Goal: Information Seeking & Learning: Learn about a topic

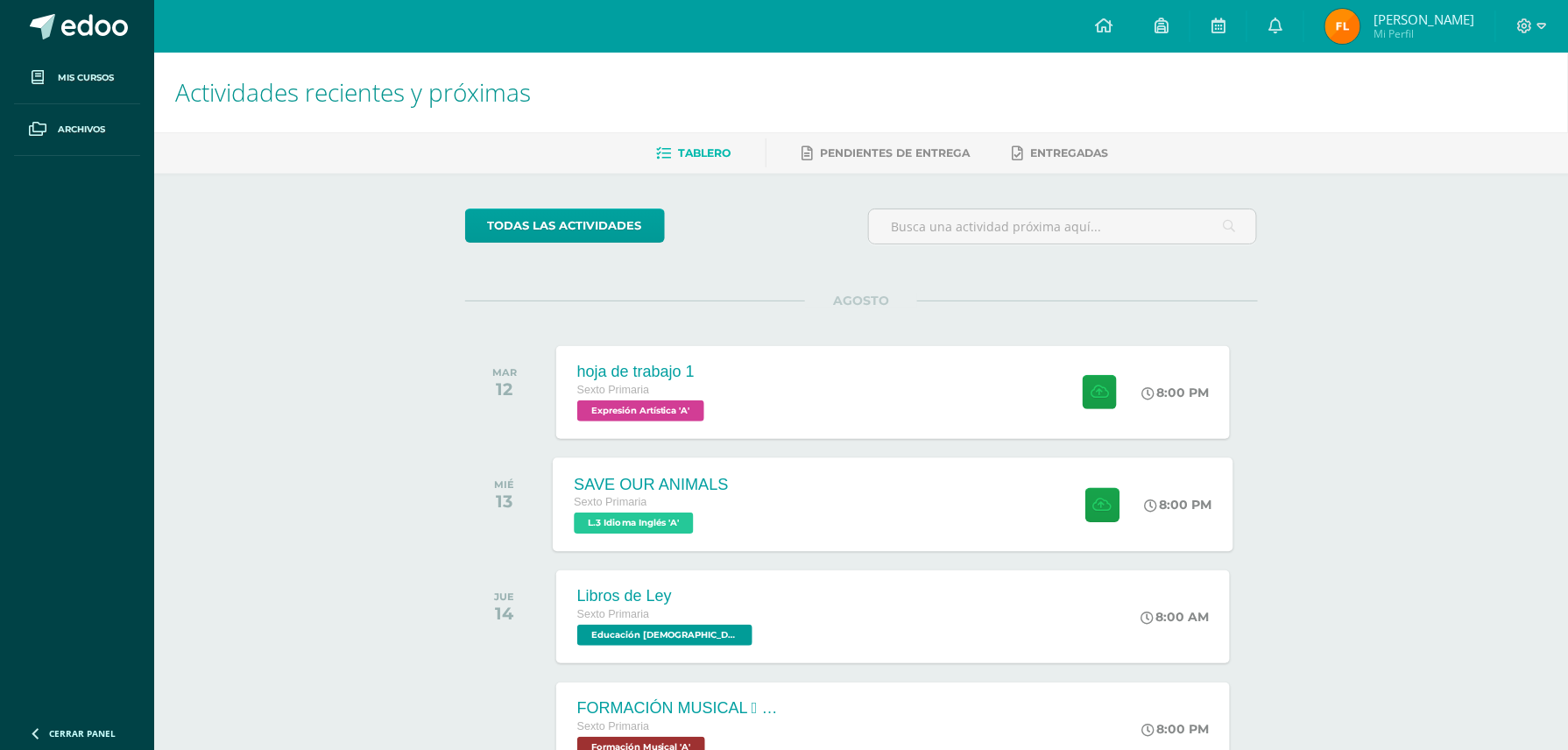
click at [813, 492] on div "SAVE OUR ANIMALS Sexto Primaria L.3 Idioma Inglés 'A' 8:00 PM SAVE OUR ANIMALS …" at bounding box center [894, 504] width 681 height 94
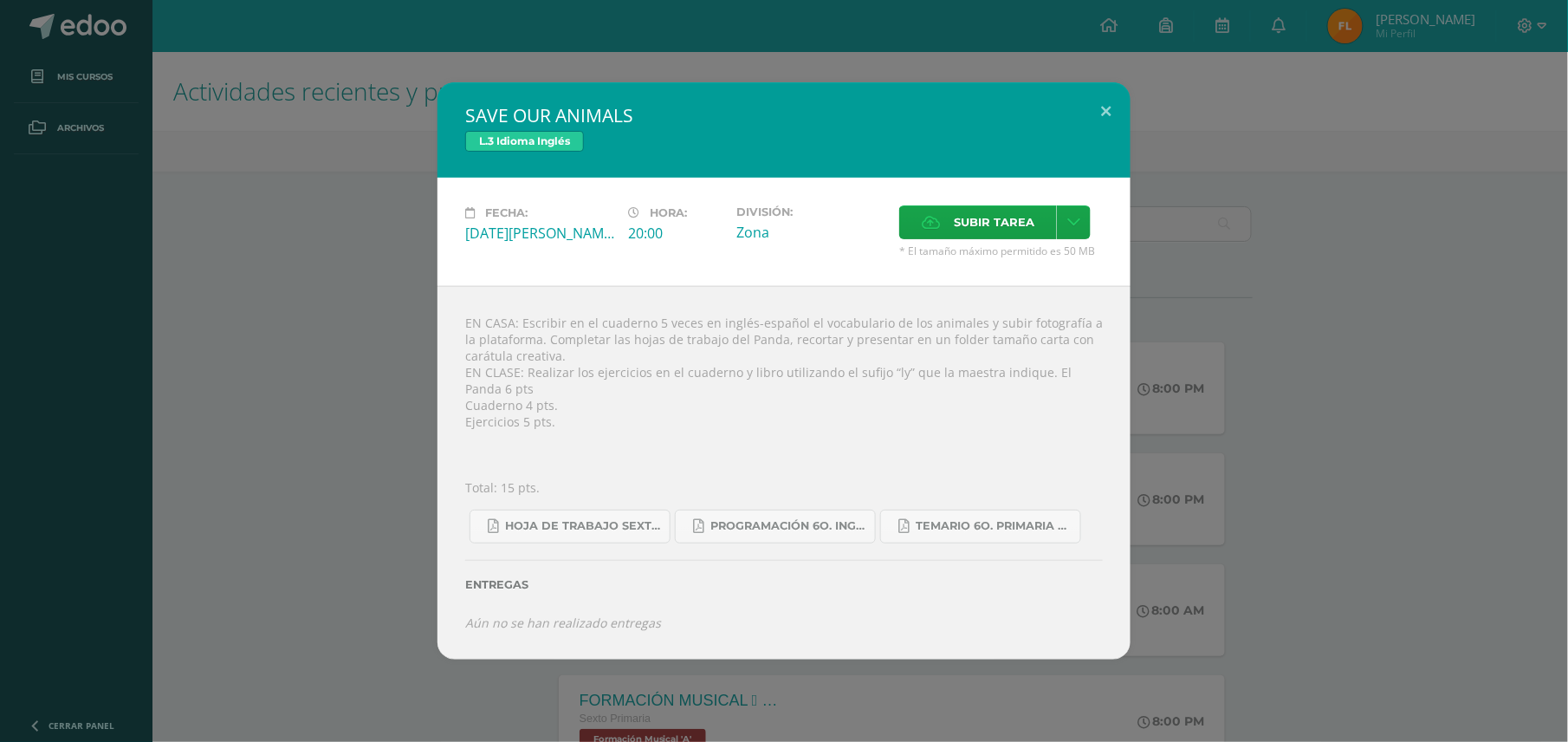
drag, startPoint x: 521, startPoint y: 327, endPoint x: 564, endPoint y: 352, distance: 49.7
click at [564, 352] on div "EN CASA: Escribir en el cuaderno 5 veces en inglés-español el vocabulario de lo…" at bounding box center [783, 473] width 693 height 374
drag, startPoint x: 564, startPoint y: 352, endPoint x: 613, endPoint y: 445, distance: 105.1
click at [613, 445] on div "EN CASA: Escribir en el cuaderno 5 veces en inglés-español el vocabulario de lo…" at bounding box center [783, 473] width 693 height 374
drag, startPoint x: 534, startPoint y: 375, endPoint x: 719, endPoint y: 428, distance: 192.4
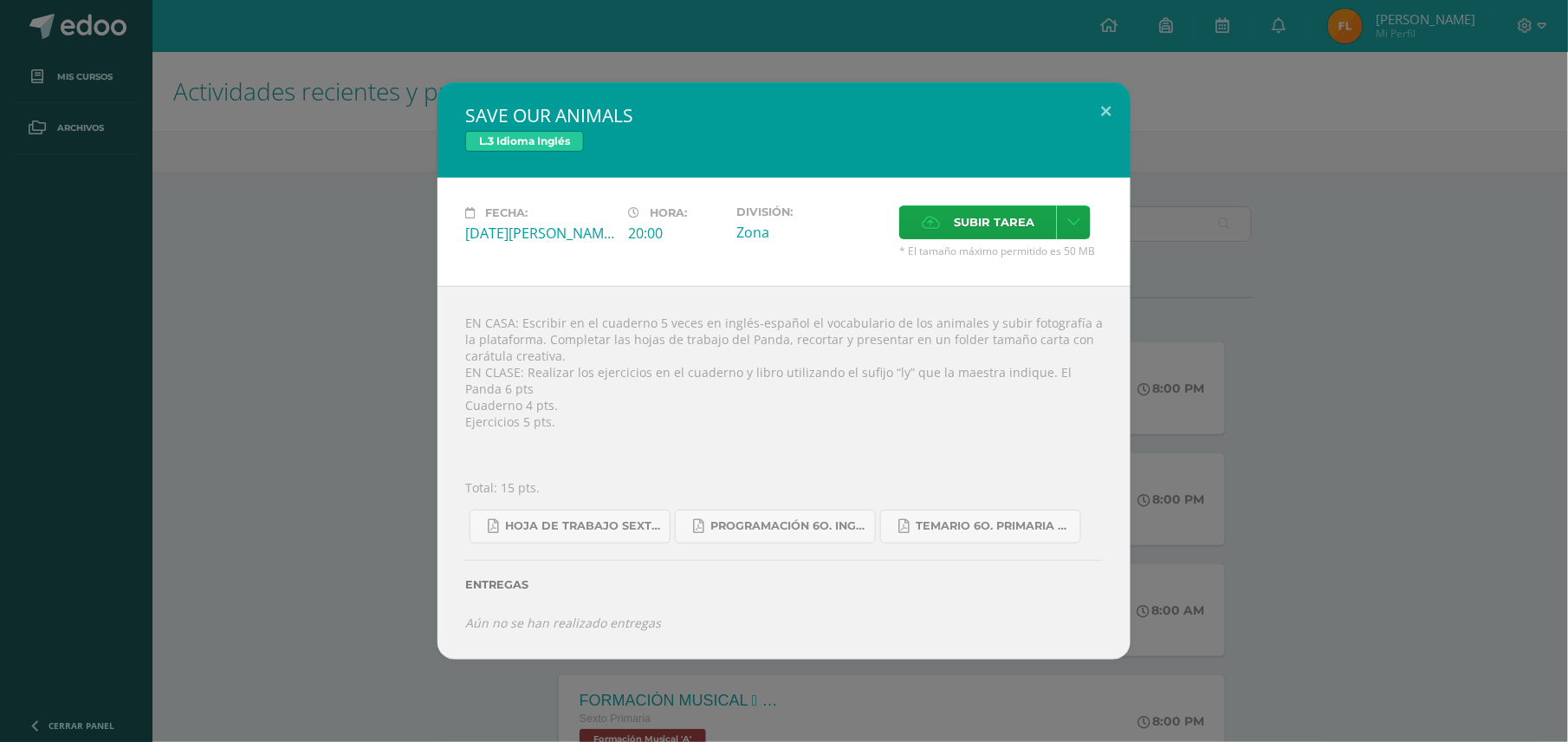
click at [719, 428] on div "EN CASA: Escribir en el cuaderno 5 veces en inglés-español el vocabulario de lo…" at bounding box center [783, 473] width 693 height 374
drag, startPoint x: 719, startPoint y: 428, endPoint x: 958, endPoint y: 449, distance: 239.9
click at [958, 449] on div "EN CASA: Escribir en el cuaderno 5 veces en inglés-español el vocabulario de lo…" at bounding box center [783, 473] width 693 height 374
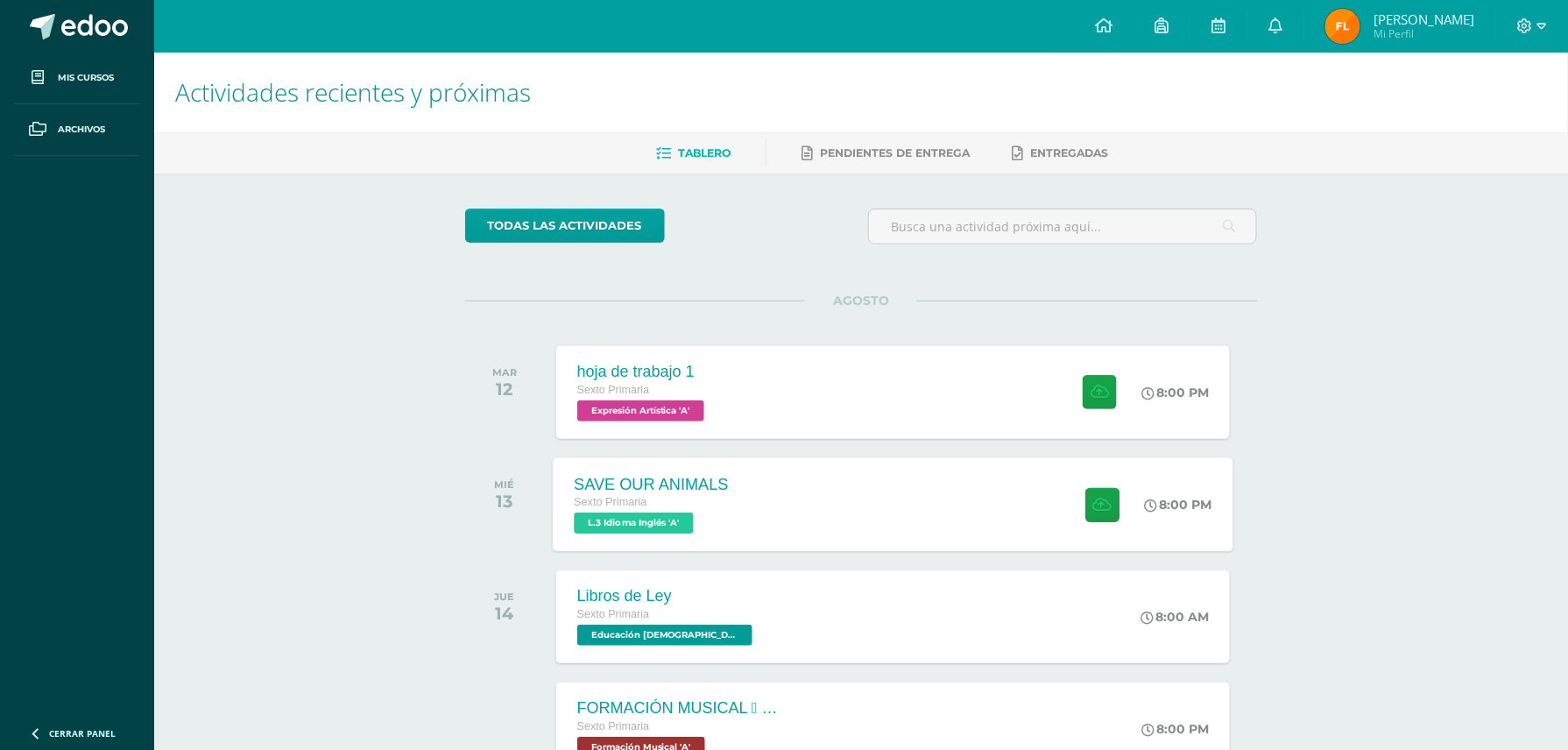
click at [909, 515] on div "SAVE OUR ANIMALS Sexto Primaria L.3 Idioma Inglés 'A' 8:00 PM SAVE OUR ANIMALS …" at bounding box center [894, 504] width 681 height 94
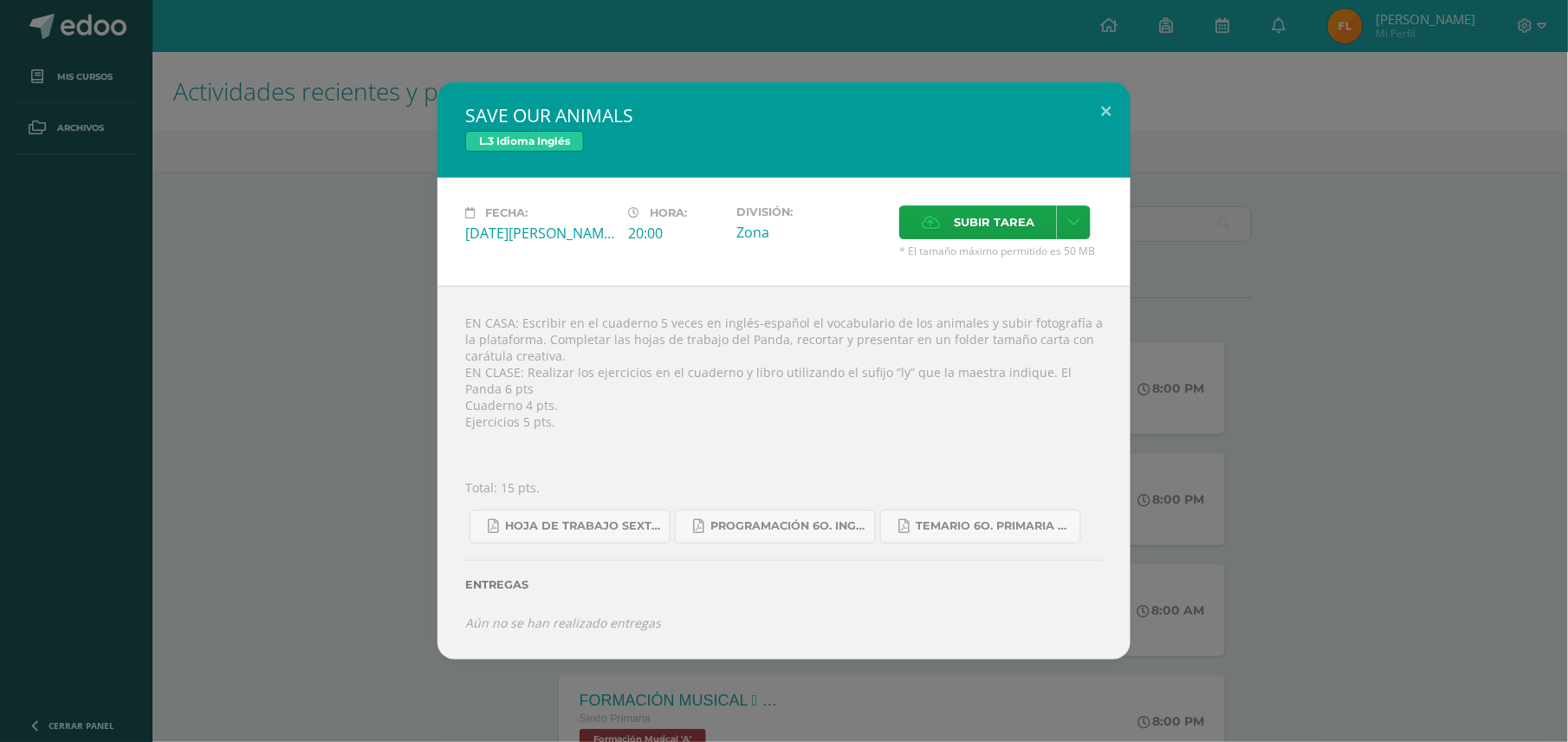
drag, startPoint x: 523, startPoint y: 322, endPoint x: 600, endPoint y: 353, distance: 83.0
click at [600, 353] on div "EN CASA: Escribir en el cuaderno 5 veces en inglés-español el vocabulario de lo…" at bounding box center [783, 473] width 693 height 374
click at [1110, 112] on button at bounding box center [1106, 112] width 50 height 59
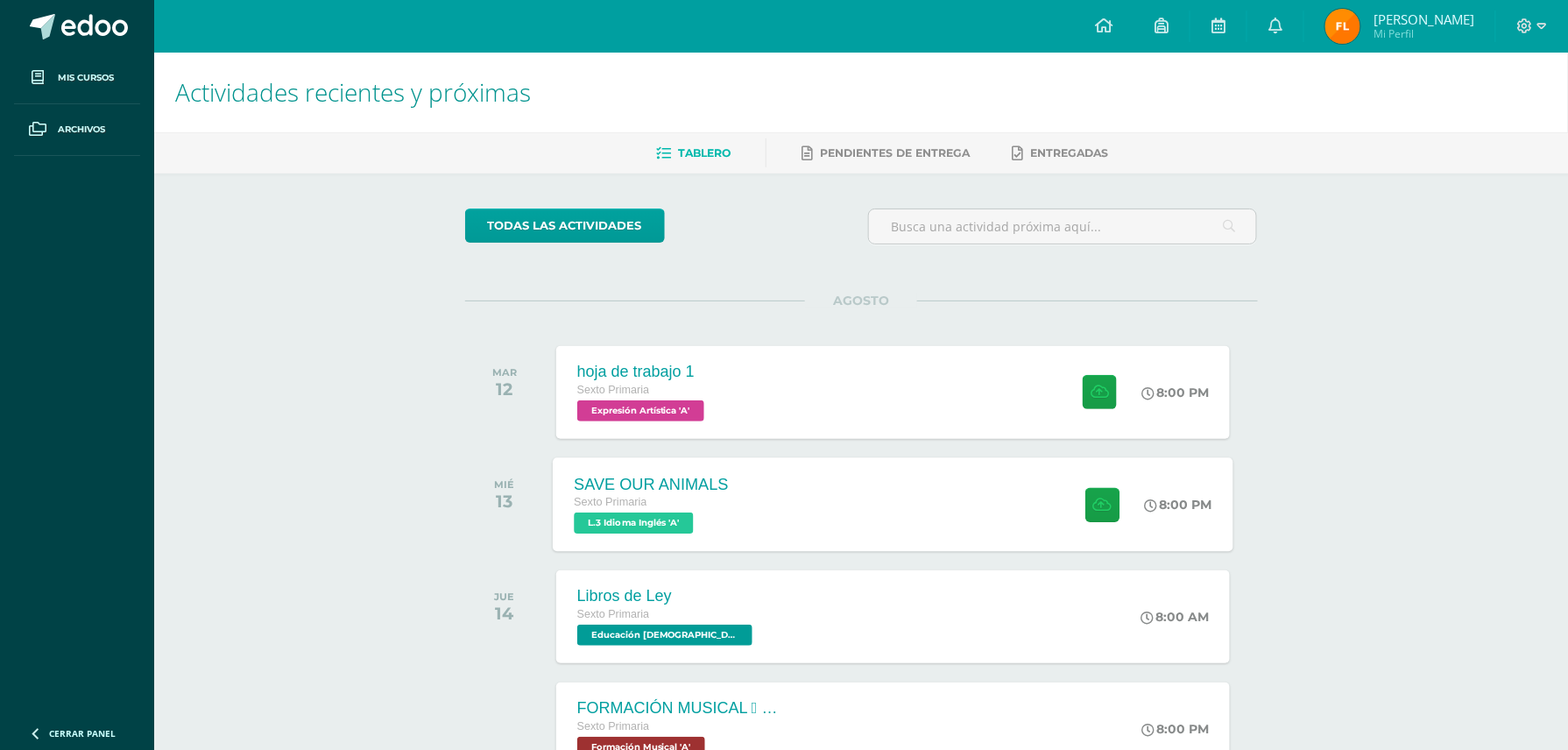
click at [793, 513] on div "SAVE OUR ANIMALS Sexto Primaria L.3 Idioma Inglés 'A' 8:00 PM SAVE OUR ANIMALS …" at bounding box center [894, 504] width 681 height 94
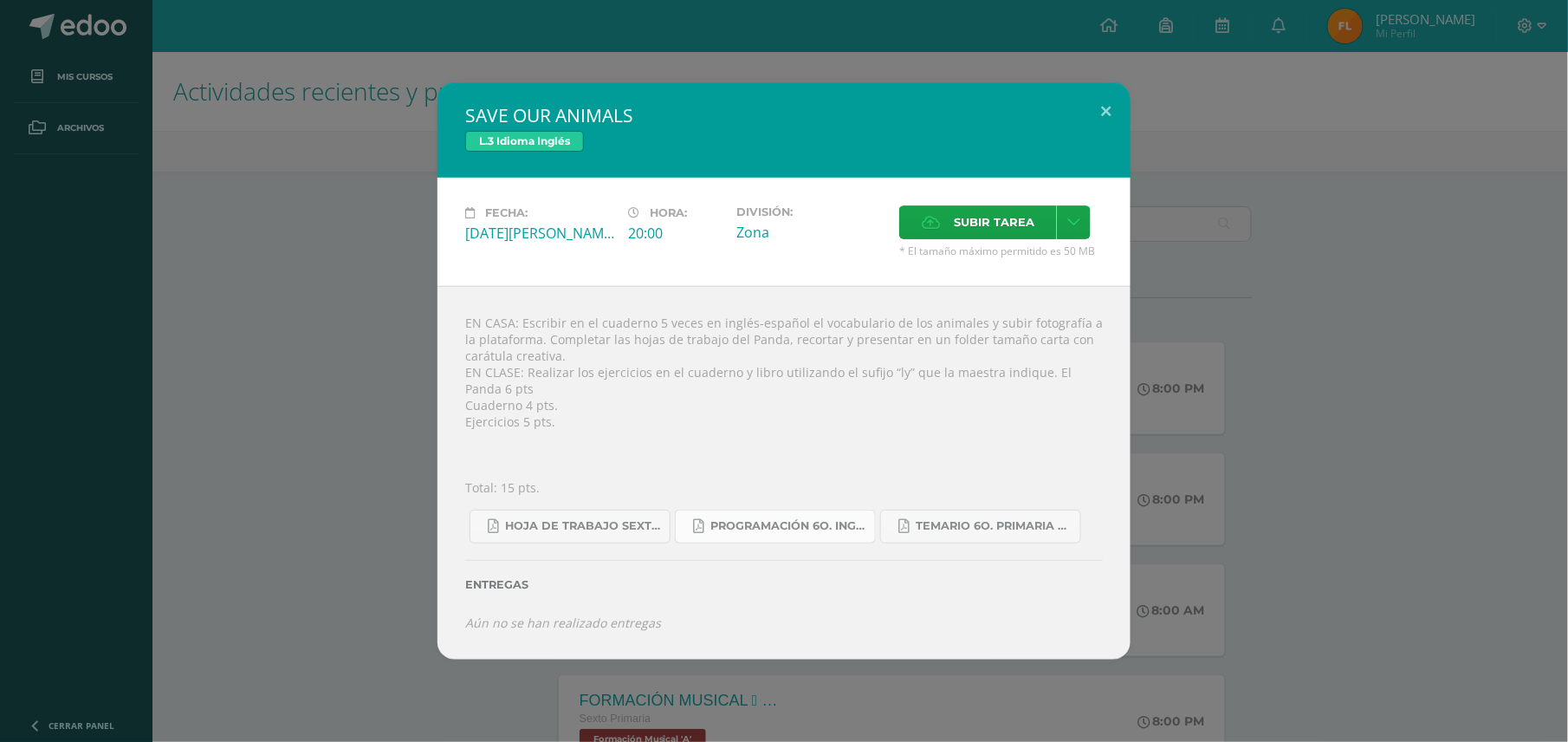
click at [833, 527] on span "Programación 6o. Inglés A.pdf" at bounding box center [788, 526] width 156 height 14
click at [972, 529] on span "Temario 6o. primaria 4-2025.pdf" at bounding box center [993, 526] width 156 height 14
click at [631, 521] on span "Hoja de trabajo SEXTO1.pdf" at bounding box center [583, 526] width 156 height 14
click at [1114, 115] on button at bounding box center [1106, 112] width 50 height 59
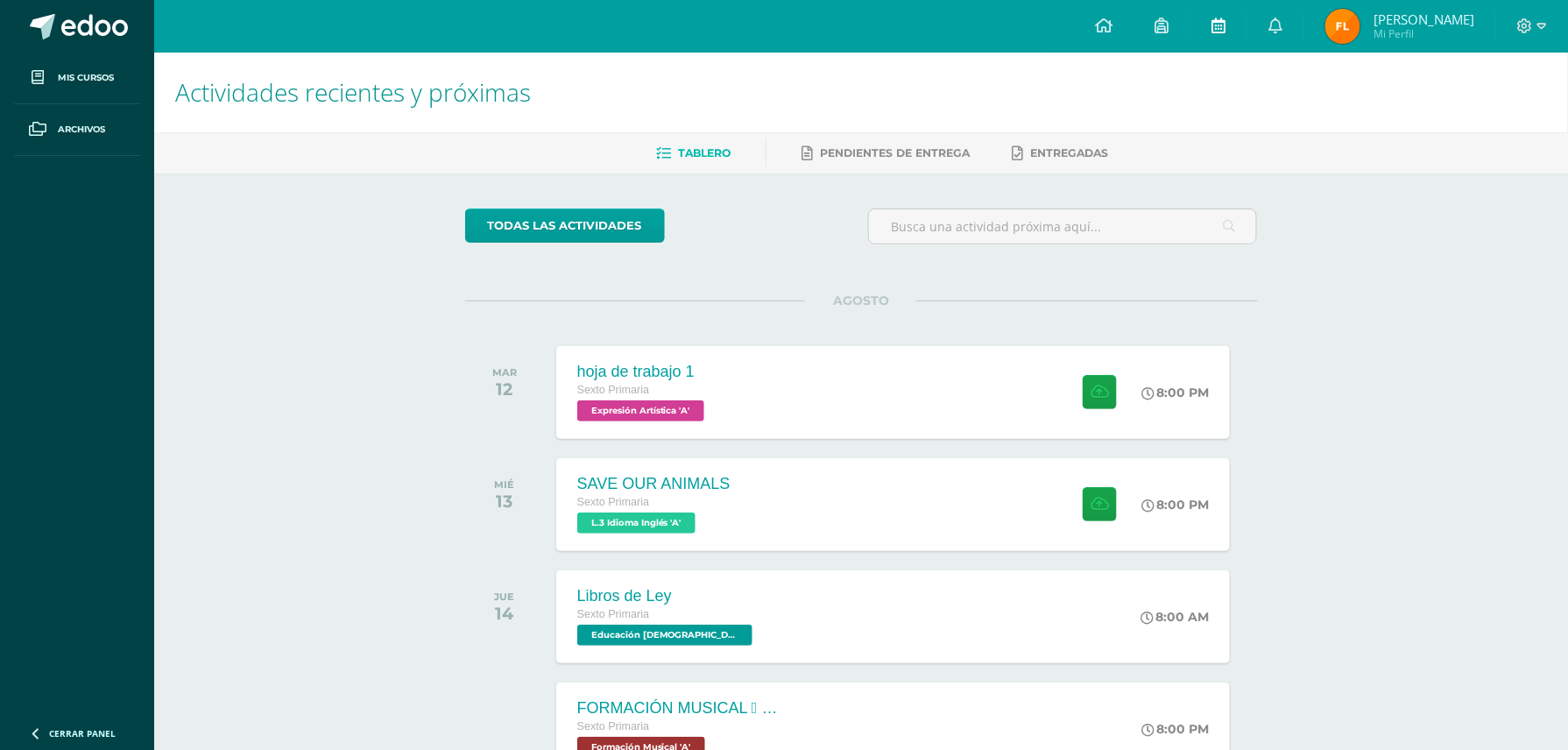
click at [1211, 38] on link at bounding box center [1218, 26] width 56 height 52
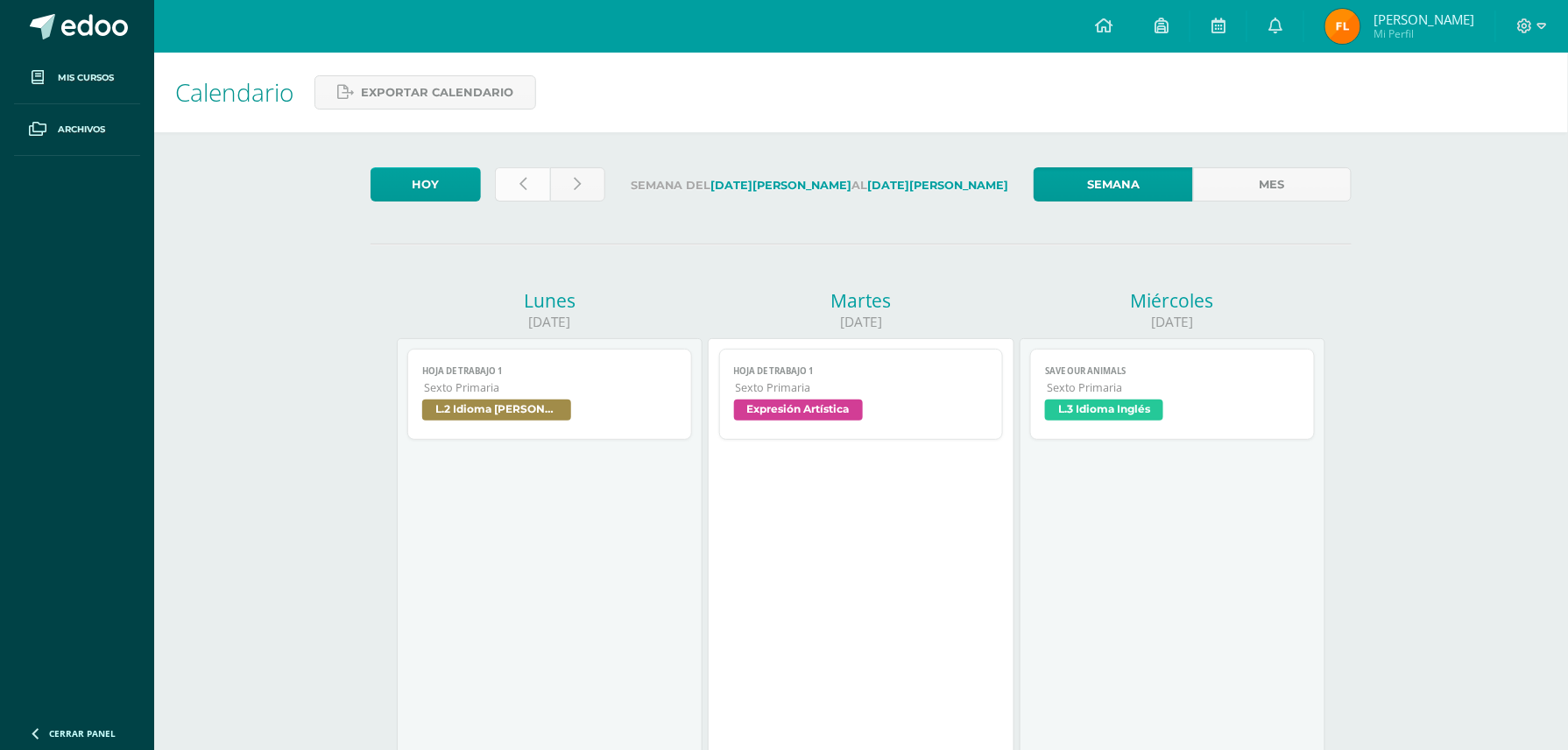
click at [508, 173] on link at bounding box center [522, 184] width 55 height 35
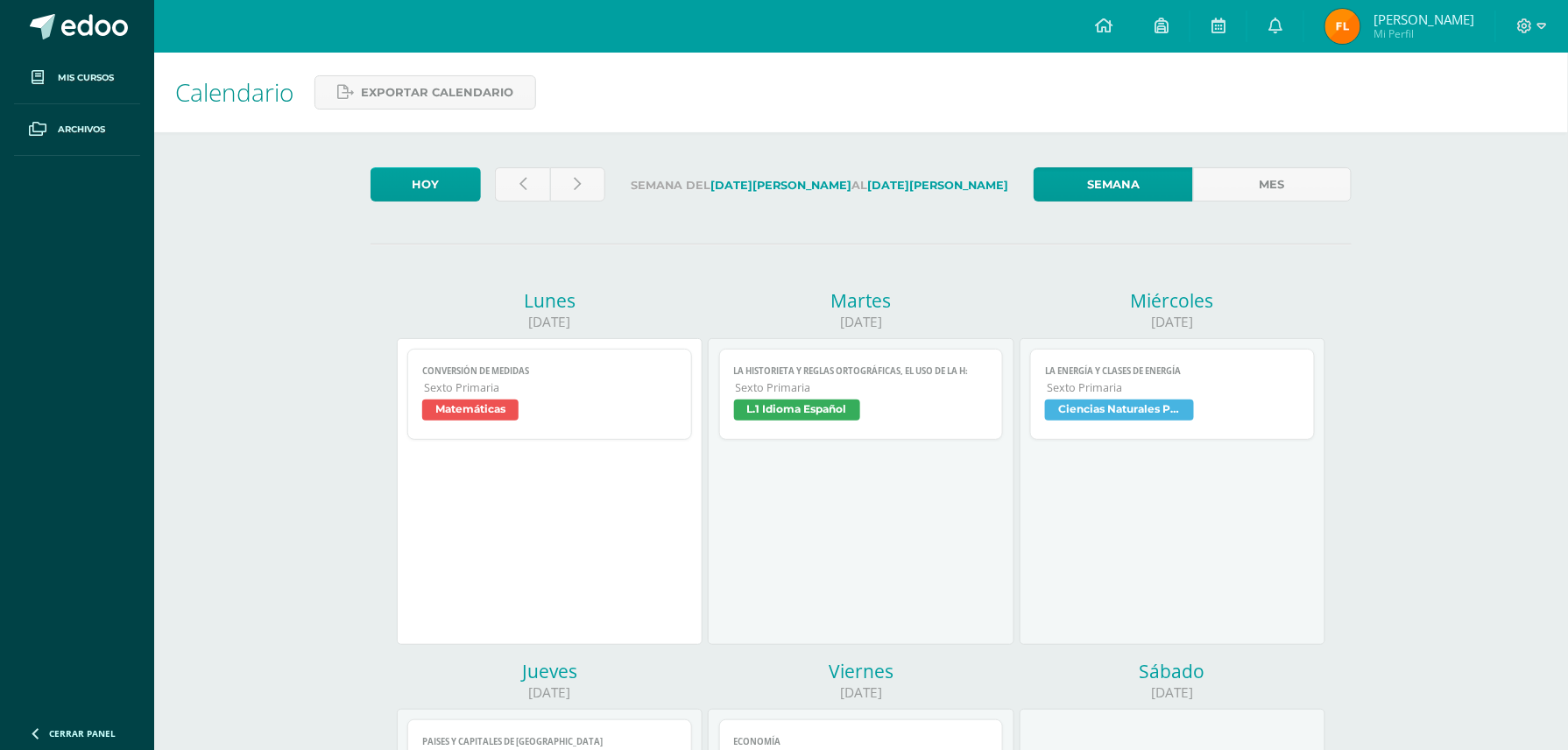
drag, startPoint x: 1567, startPoint y: 42, endPoint x: 1584, endPoint y: 189, distance: 148.0
click at [1567, 189] on html "Mis cursos Archivos Cerrar panel Ciencias Naturales Productividad y Desarrollo …" at bounding box center [784, 730] width 1568 height 1462
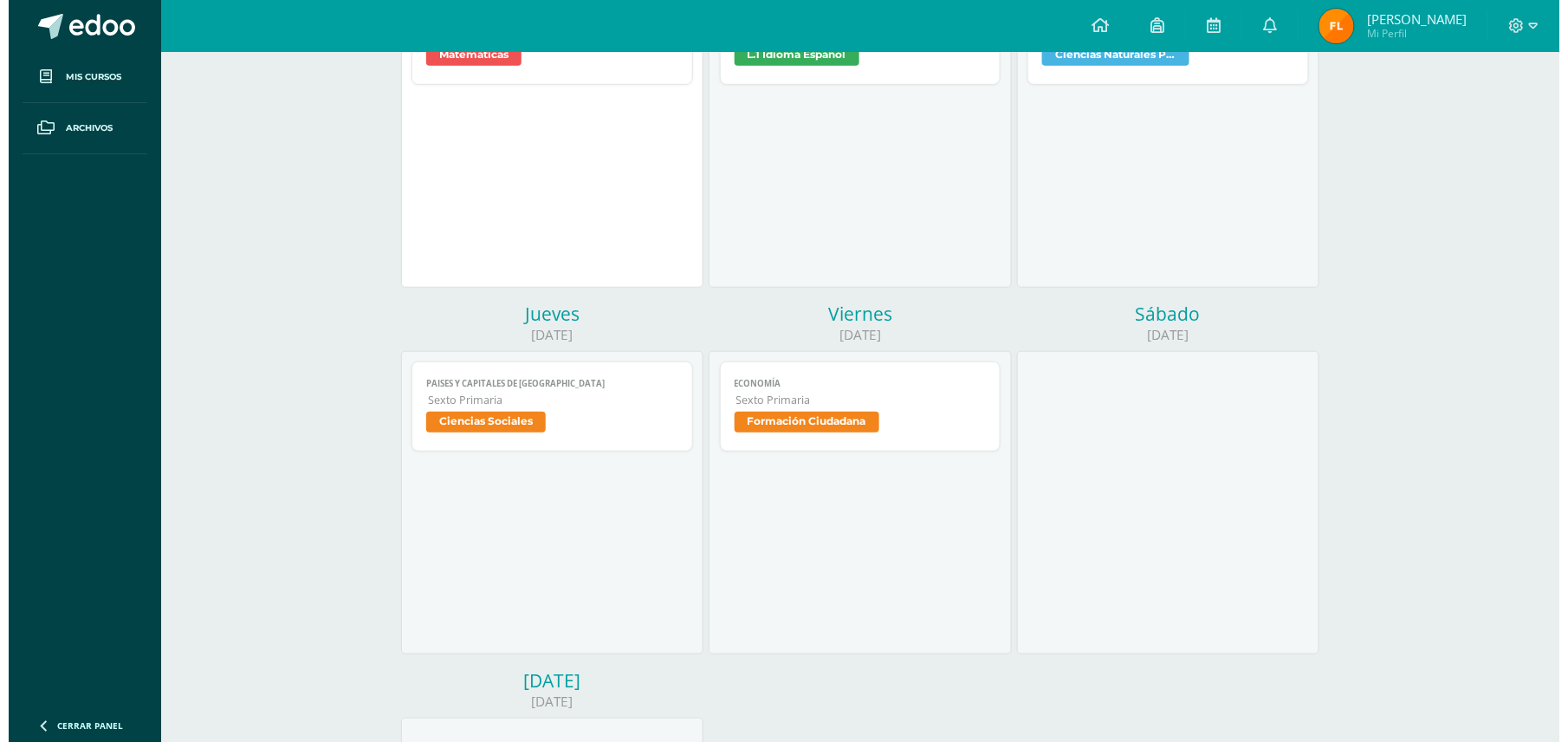
scroll to position [352, 0]
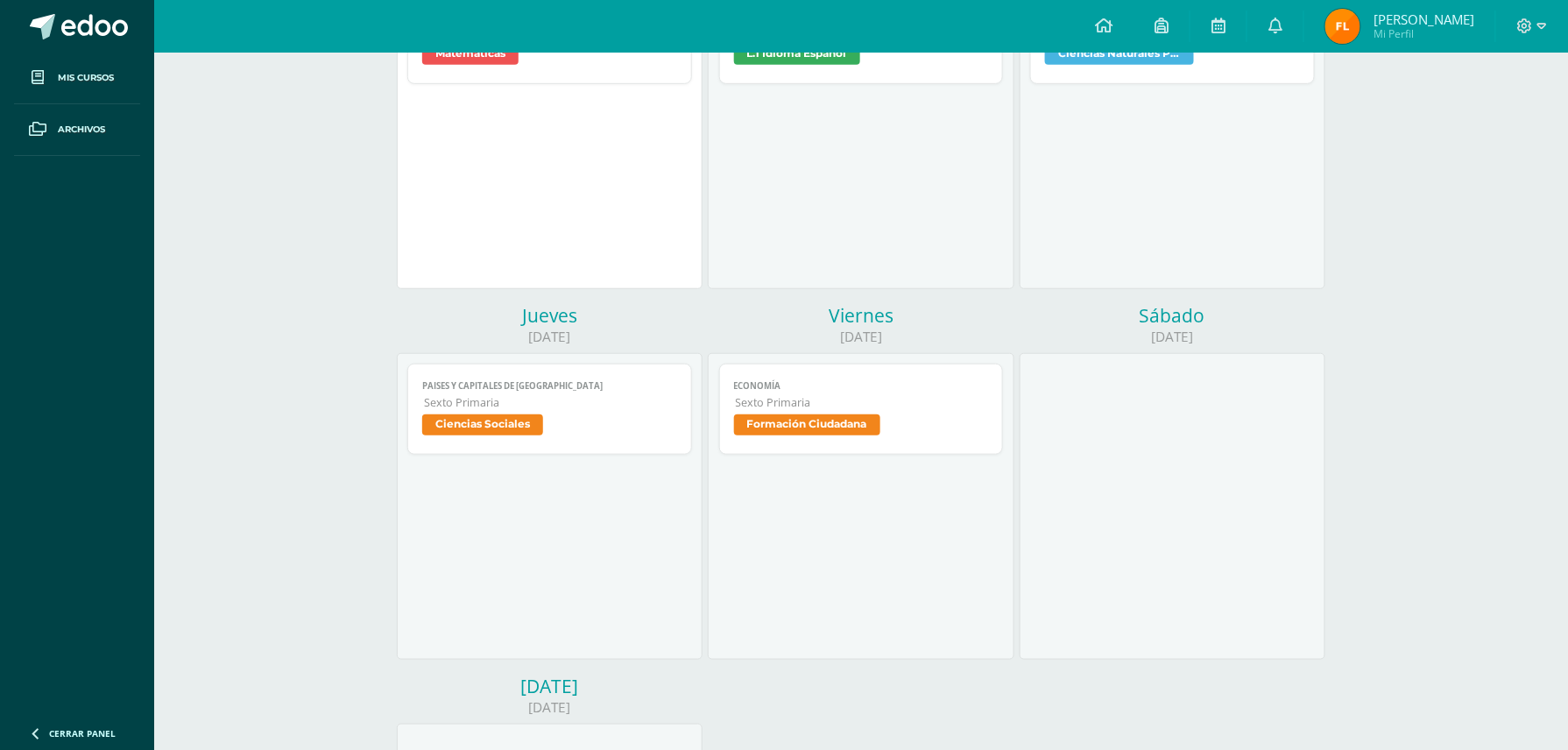
click at [902, 403] on span "Sexto Primaria" at bounding box center [862, 403] width 253 height 15
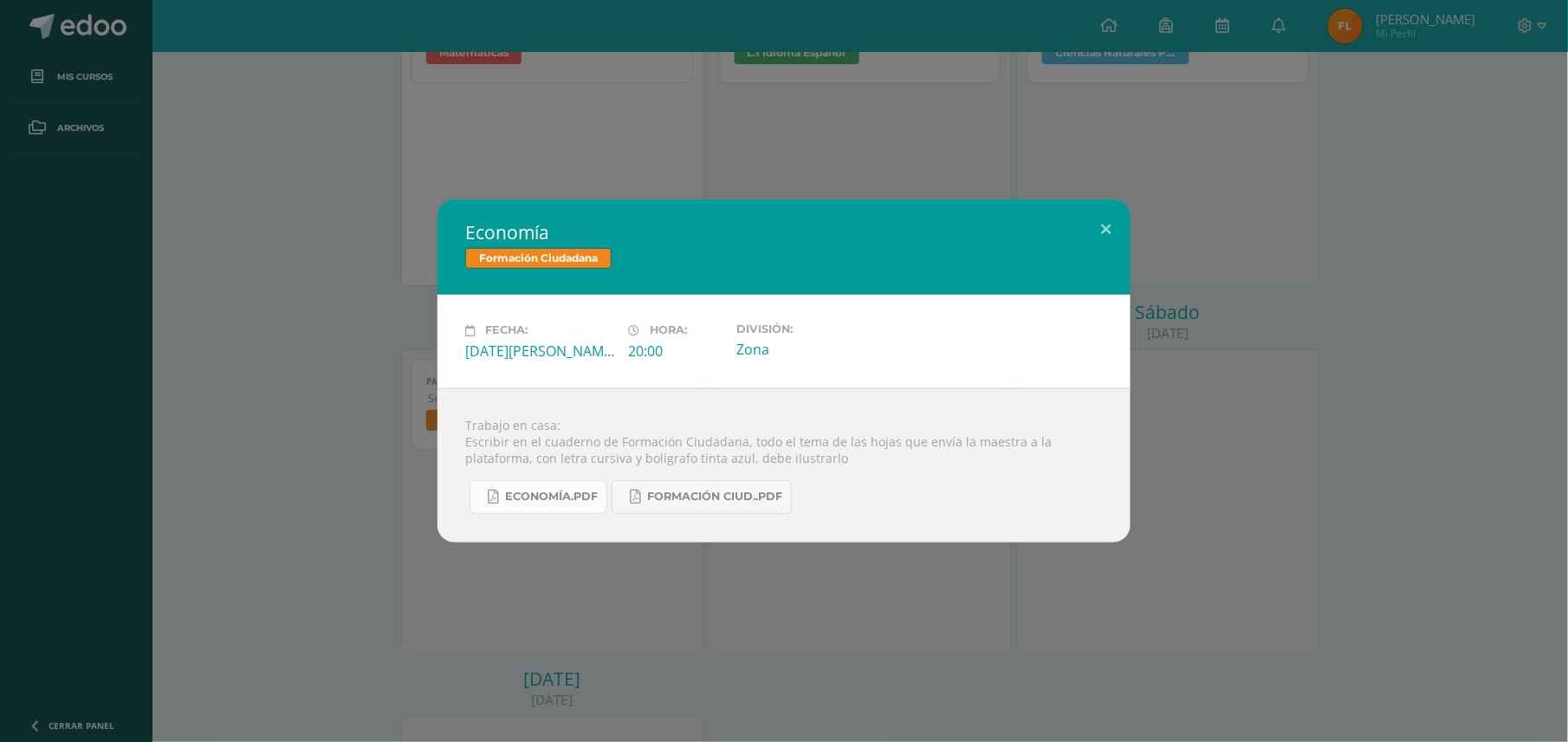
click at [569, 503] on span "Economía.pdf" at bounding box center [552, 497] width 93 height 14
